Goal: Navigation & Orientation: Find specific page/section

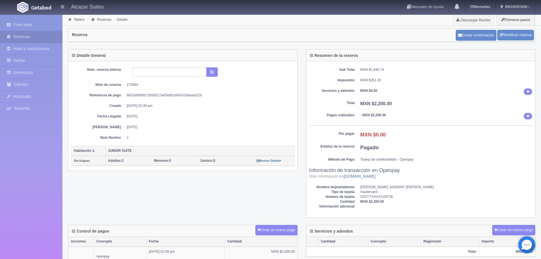
scroll to position [85, 0]
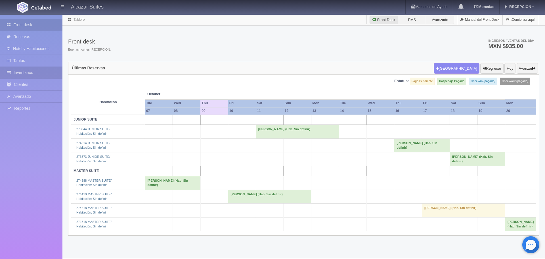
click at [32, 75] on link "Inventarios" at bounding box center [31, 73] width 62 height 12
